Goal: Task Accomplishment & Management: Manage account settings

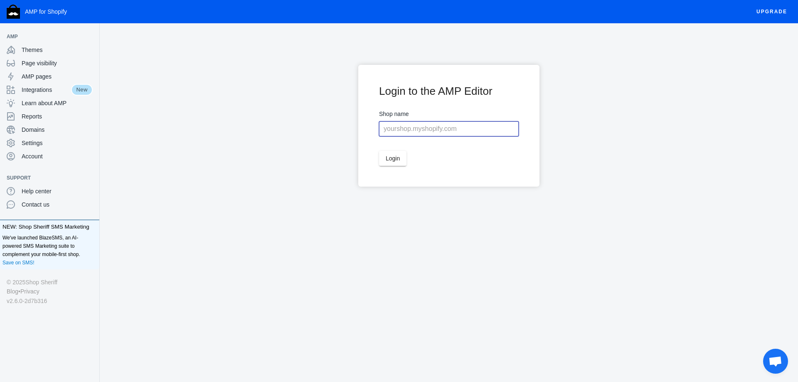
click at [413, 131] on input "text" at bounding box center [449, 128] width 140 height 15
paste input "amp-simplefiliate-27"
type input "amp-simplefiliate-27"
click at [396, 155] on span "Login" at bounding box center [393, 158] width 14 height 7
click at [456, 126] on input "amp-simplefiliate-27" at bounding box center [449, 128] width 140 height 15
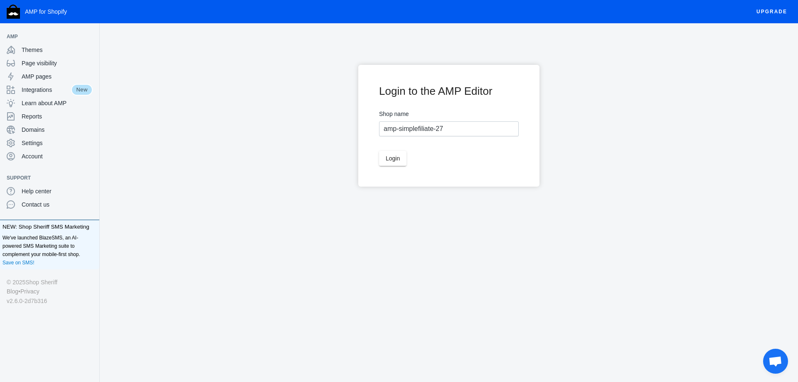
click at [396, 162] on button "Login" at bounding box center [392, 158] width 27 height 15
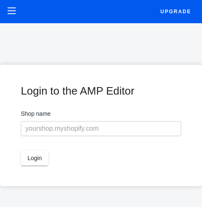
scroll to position [17, 0]
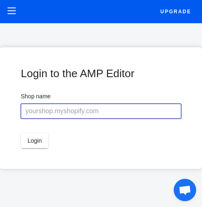
click at [89, 118] on input "text" at bounding box center [101, 111] width 160 height 15
paste input "amp-simplefiliate-27"
type input "amp-simplefiliate-27"
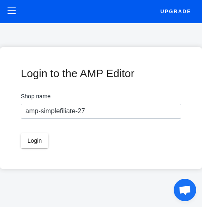
click at [32, 144] on span "Login" at bounding box center [34, 141] width 14 height 7
click at [33, 141] on span "Login" at bounding box center [34, 141] width 14 height 7
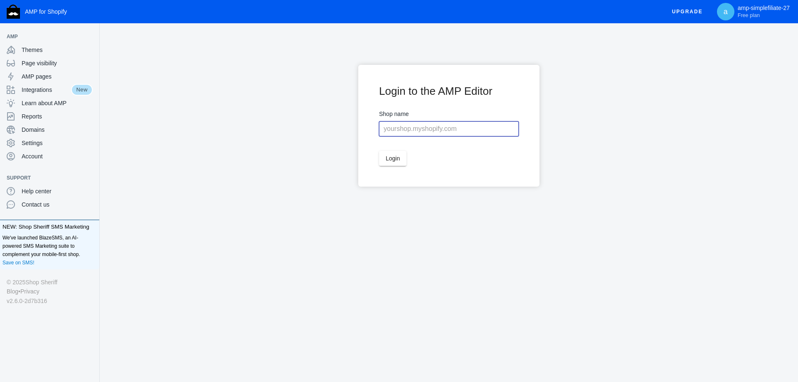
click at [453, 124] on input "text" at bounding box center [449, 128] width 140 height 15
click at [409, 132] on input "text" at bounding box center [449, 128] width 140 height 15
paste input "amp-simplefiliate-27"
type input "amp-simplefiliate-27"
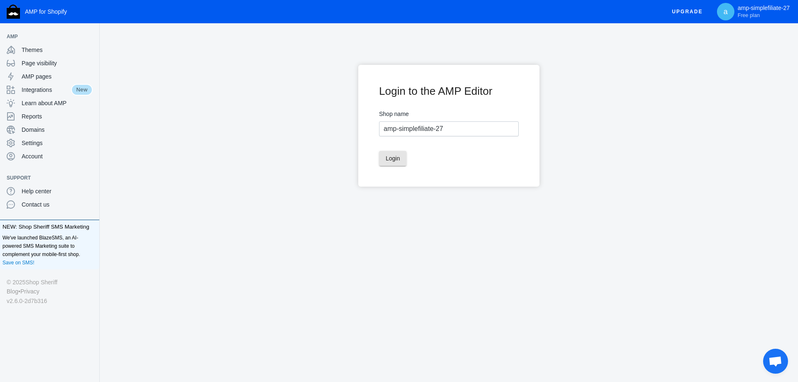
click at [400, 165] on button "Login" at bounding box center [392, 158] width 27 height 15
click at [387, 157] on span "Login" at bounding box center [393, 158] width 14 height 7
